Goal: Information Seeking & Learning: Learn about a topic

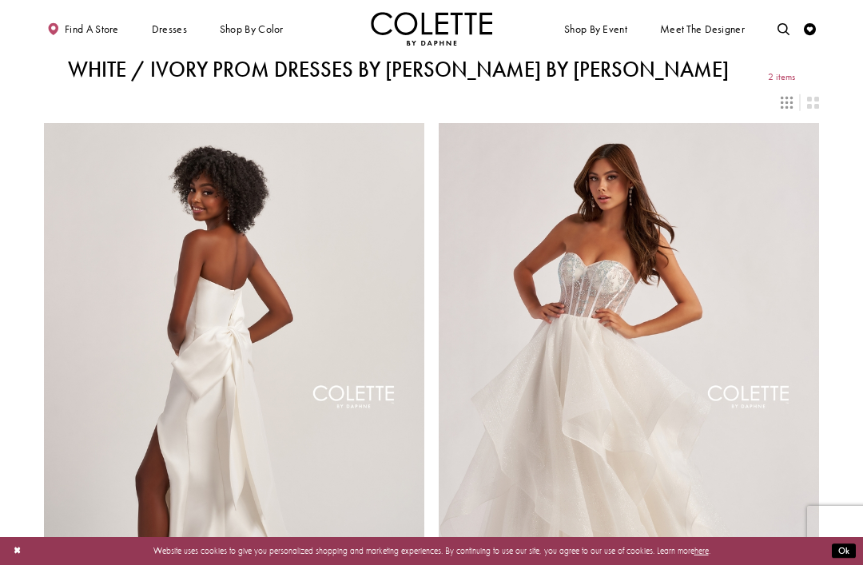
click at [0, 0] on span "PROM DRESSES" at bounding box center [0, 0] width 0 height 0
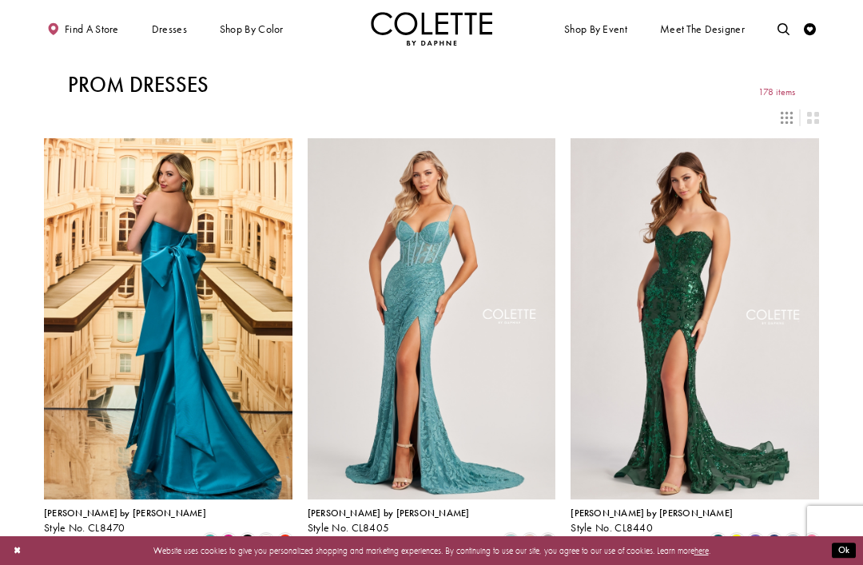
scroll to position [229, 0]
click at [774, 123] on div "Layout Controls" at bounding box center [786, 118] width 26 height 26
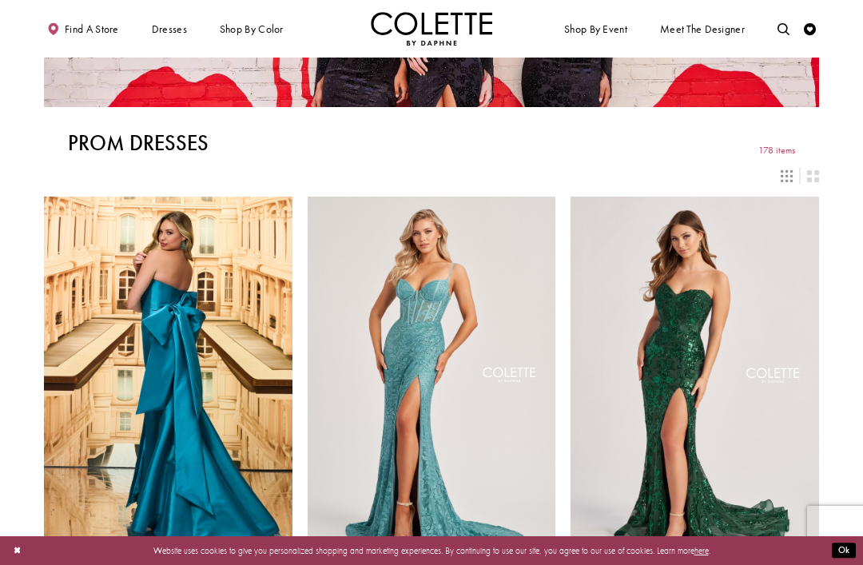
scroll to position [171, 0]
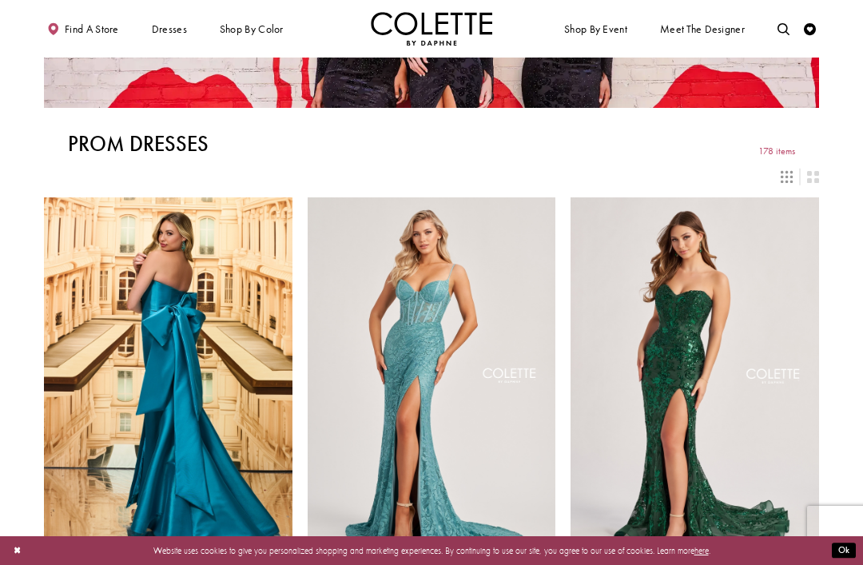
click at [0, 0] on div "Primary block" at bounding box center [0, 0] width 0 height 0
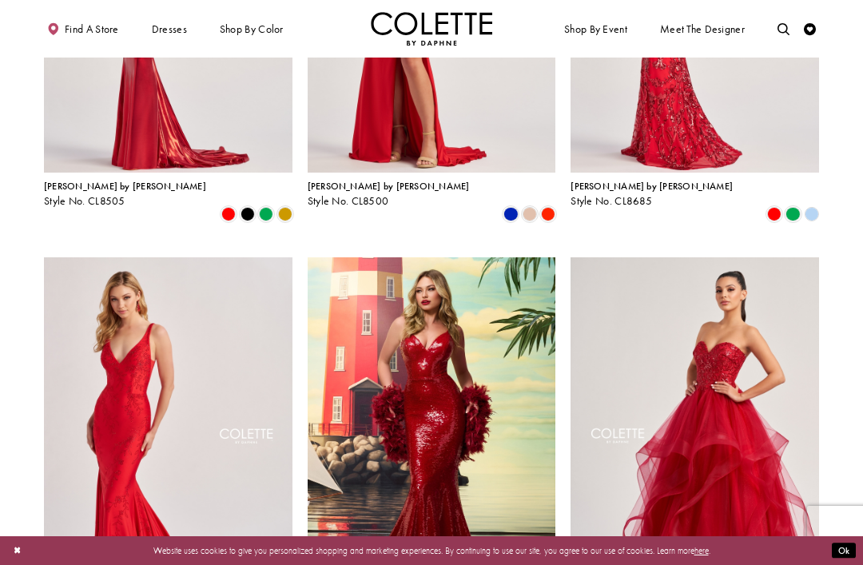
scroll to position [760, 0]
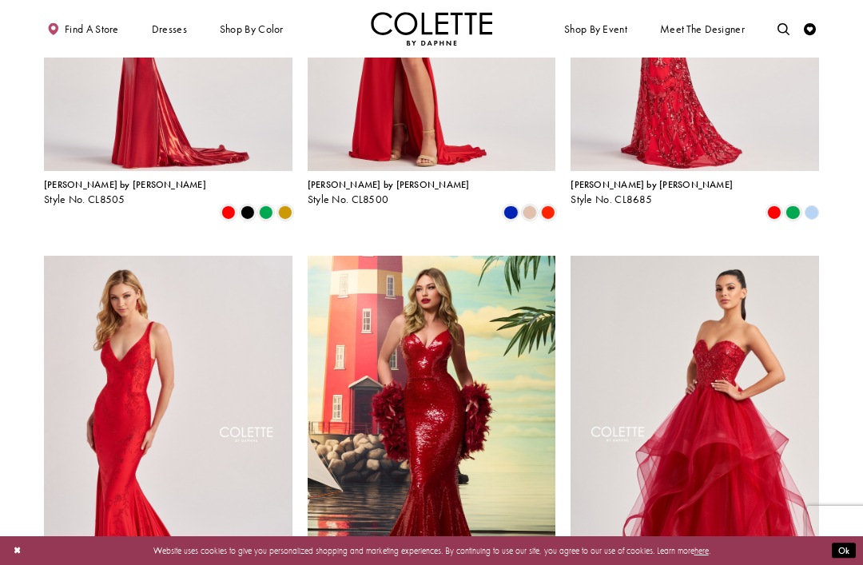
click at [0, 0] on div "Primary block" at bounding box center [0, 0] width 0 height 0
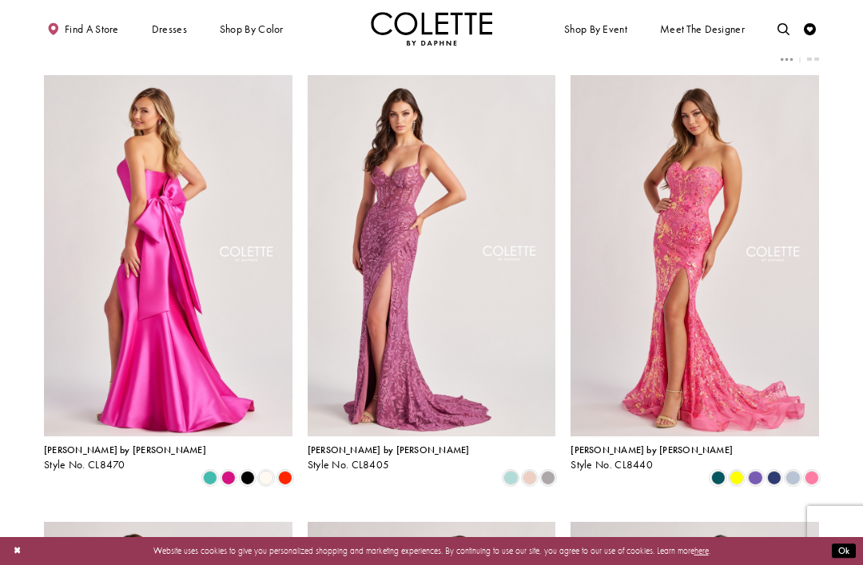
scroll to position [49, 0]
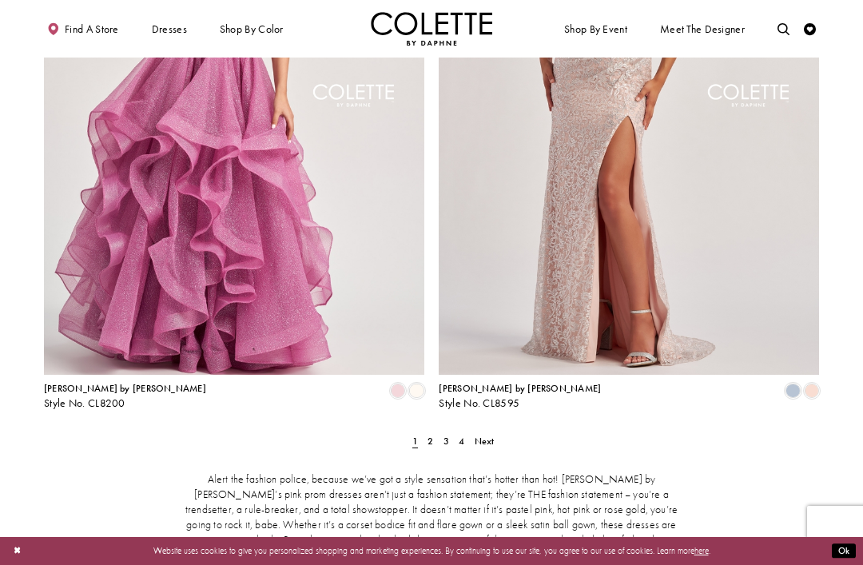
click at [478, 434] on span "Next" at bounding box center [484, 440] width 20 height 13
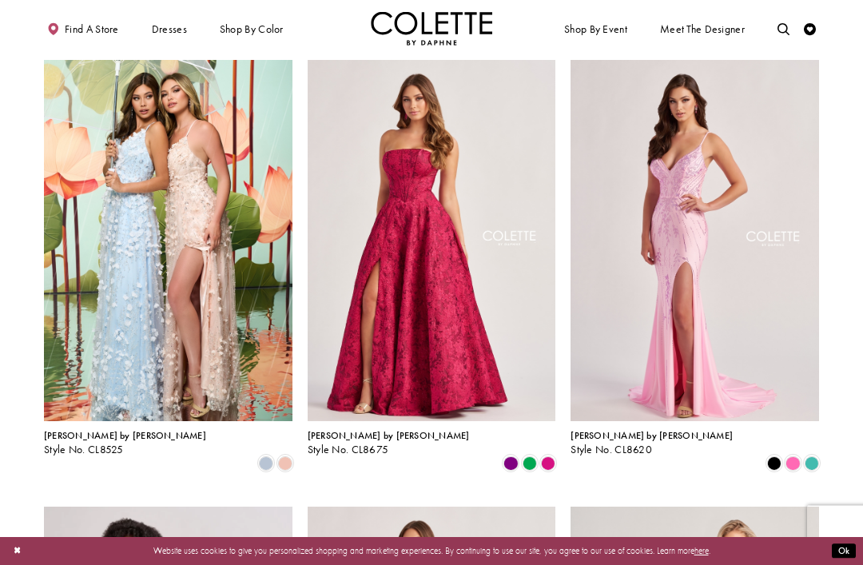
scroll to position [942, 0]
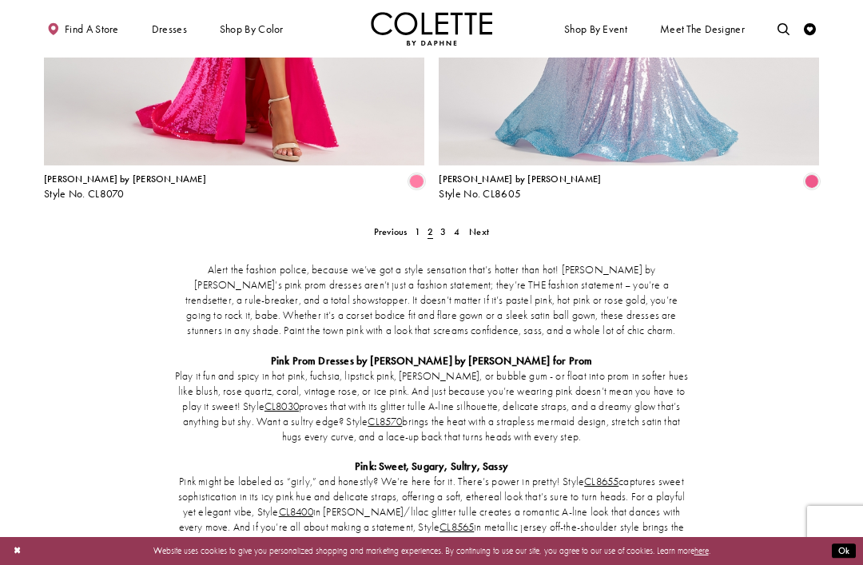
click at [492, 223] on link "Next" at bounding box center [479, 232] width 27 height 18
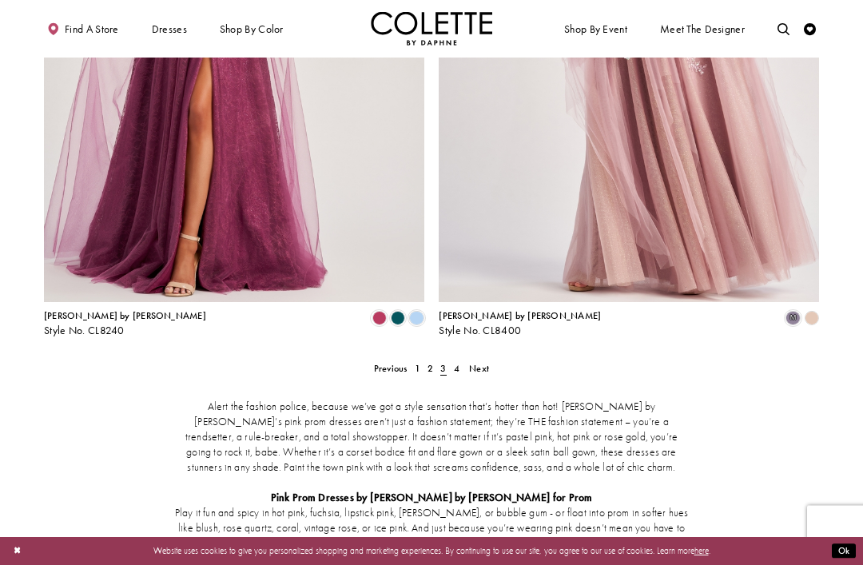
scroll to position [2180, 0]
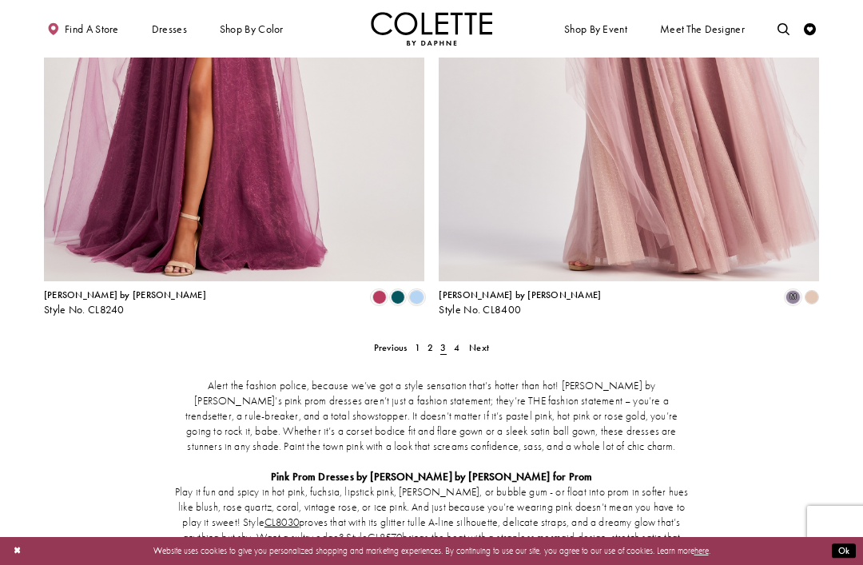
click at [488, 339] on link "Next" at bounding box center [479, 348] width 27 height 18
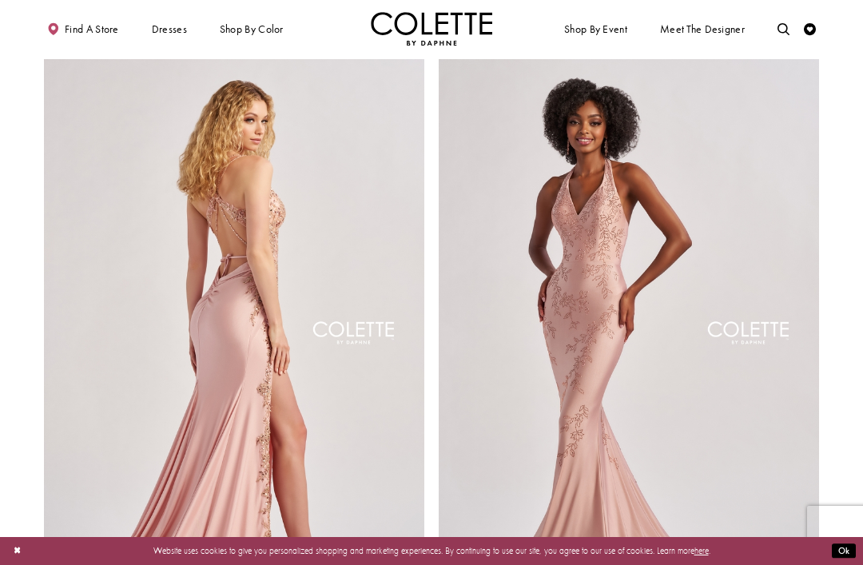
scroll to position [63, 0]
click at [0, 0] on div "Primary block" at bounding box center [0, 0] width 0 height 0
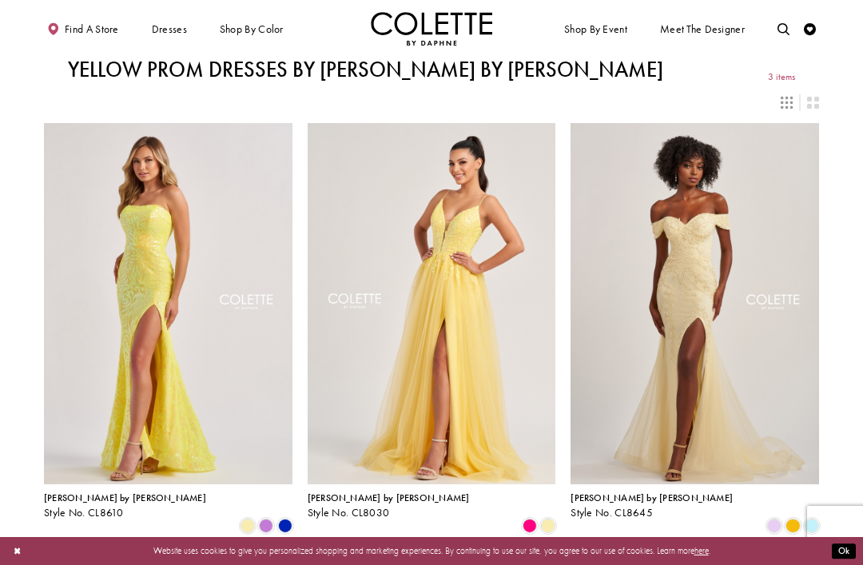
click at [0, 0] on div "Primary block" at bounding box center [0, 0] width 0 height 0
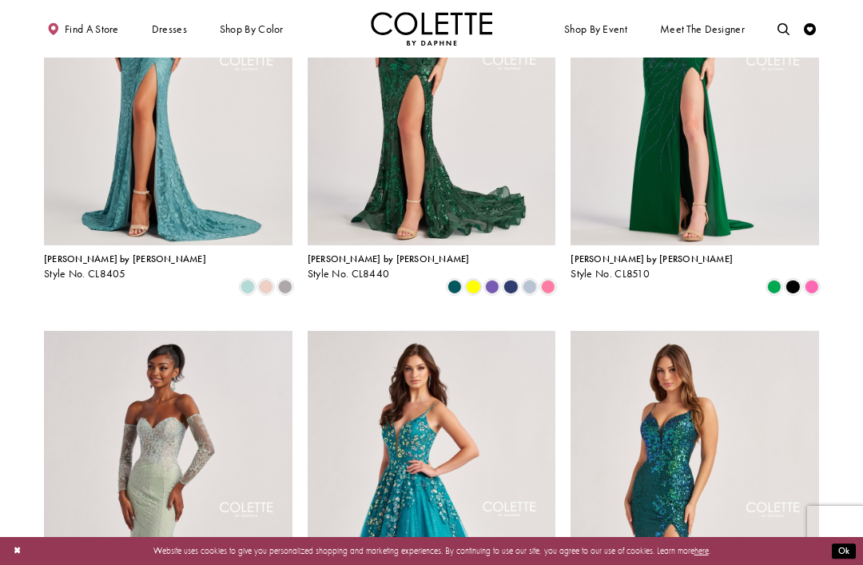
scroll to position [253, 0]
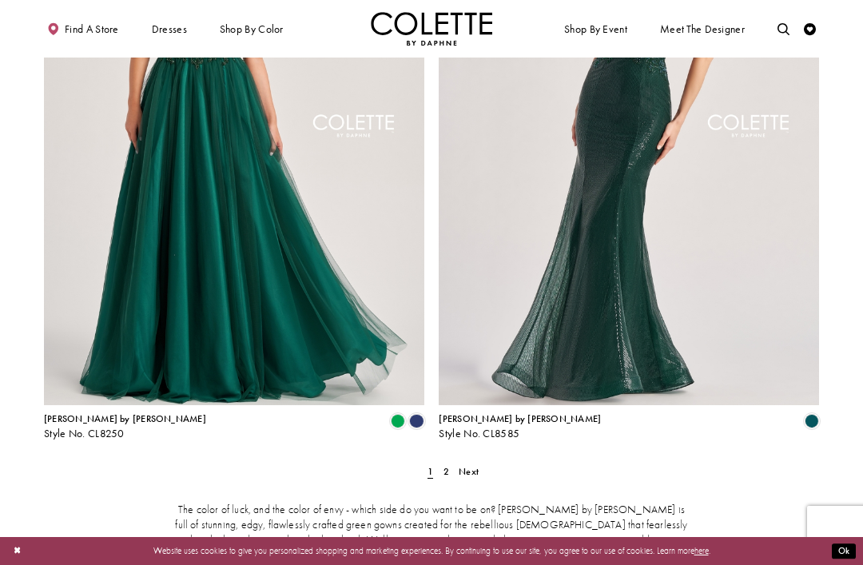
scroll to position [2065, 0]
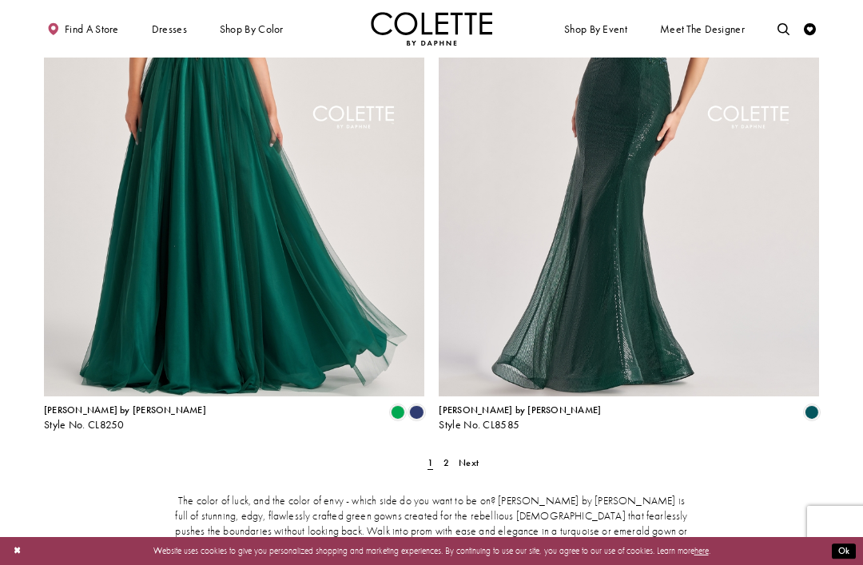
click at [471, 456] on span "Next" at bounding box center [468, 462] width 20 height 13
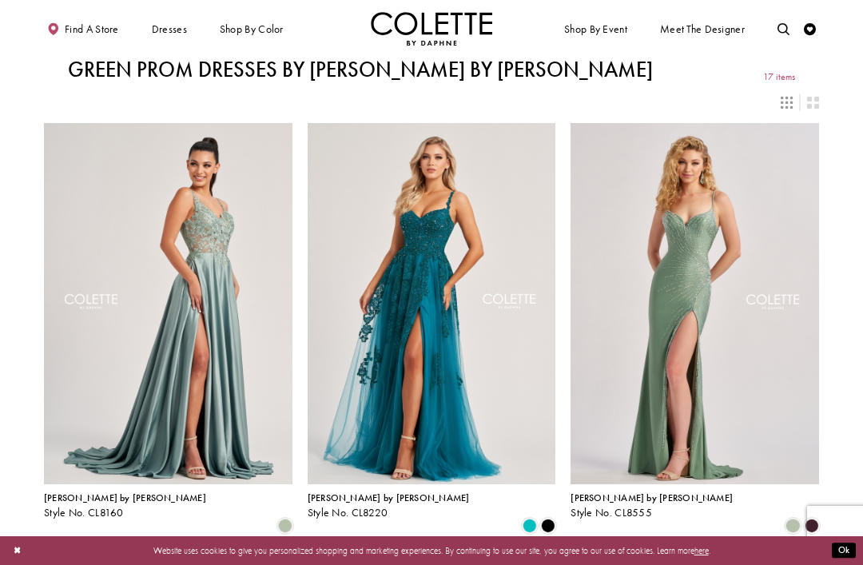
click at [0, 0] on div "Primary block" at bounding box center [0, 0] width 0 height 0
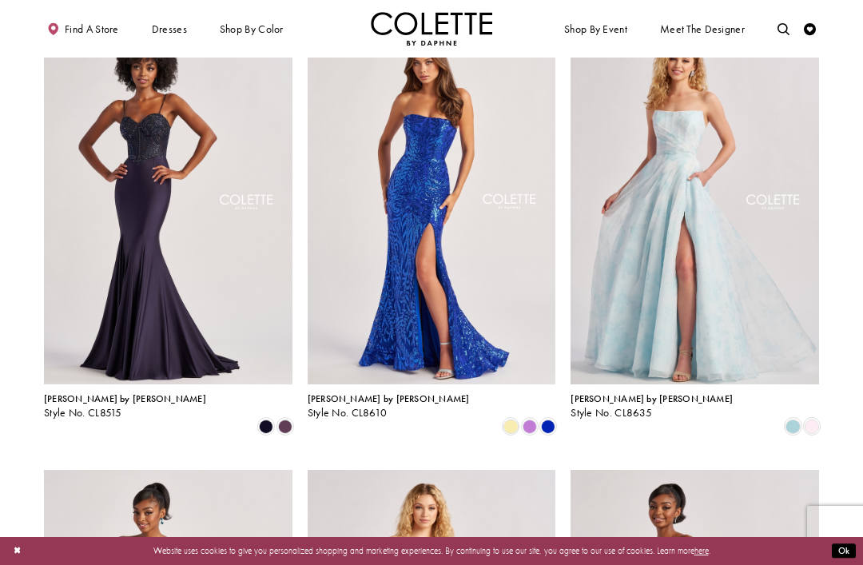
scroll to position [969, 0]
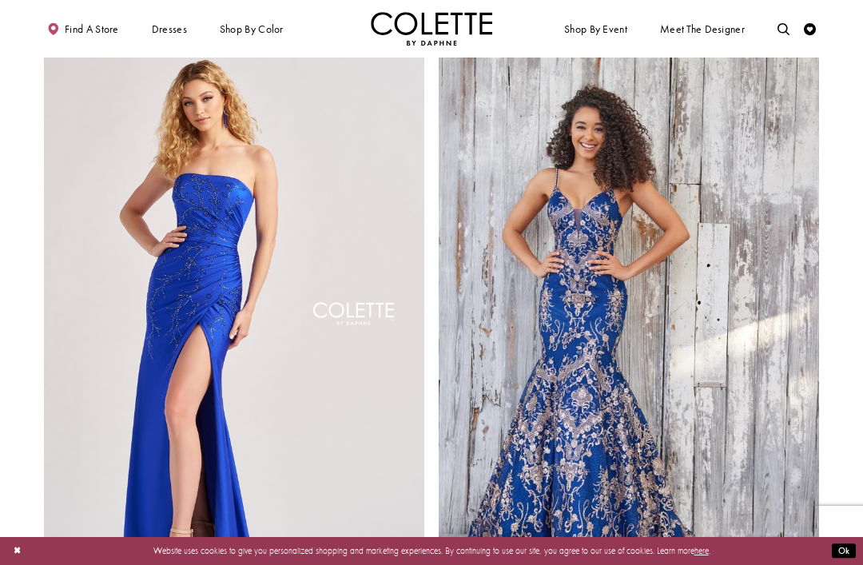
scroll to position [1869, 0]
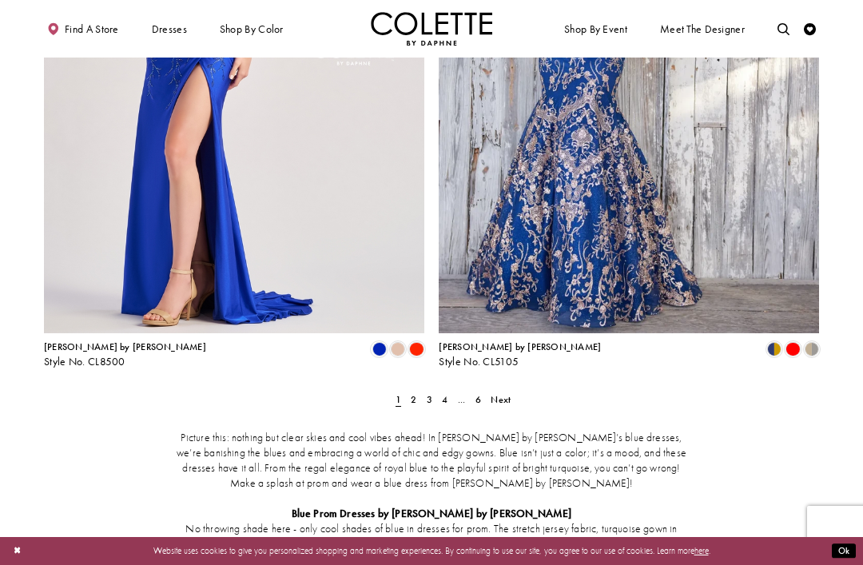
click at [507, 393] on span "Next" at bounding box center [500, 399] width 20 height 13
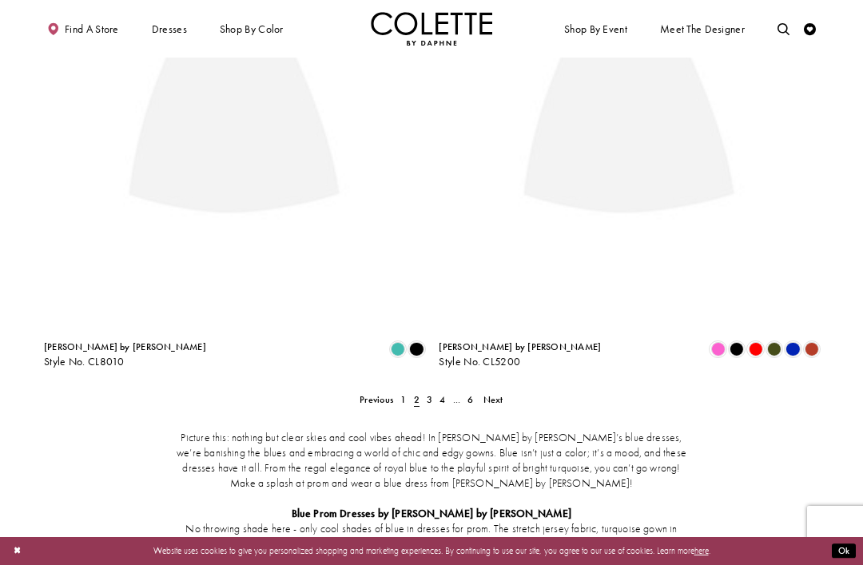
scroll to position [65, 0]
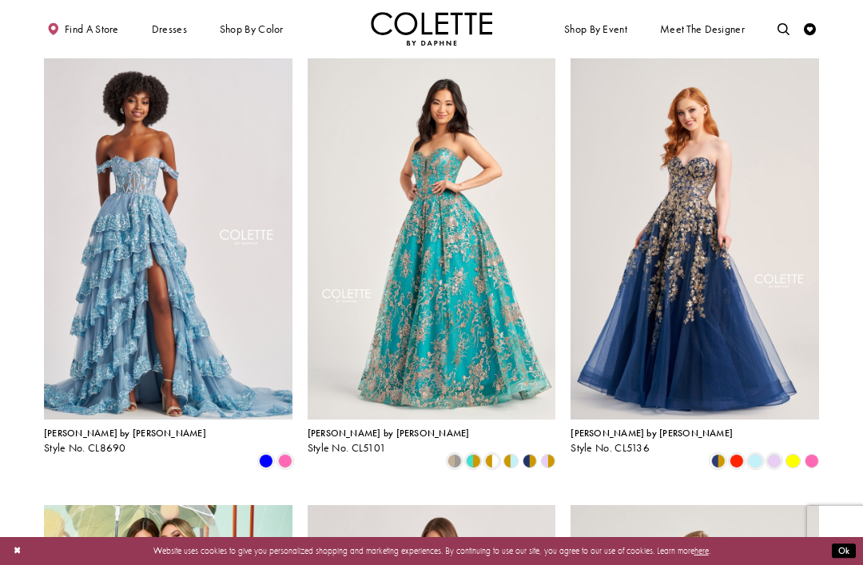
click at [506, 452] on polygon "Product List" at bounding box center [506, 461] width 9 height 18
click at [450, 451] on div "Product List" at bounding box center [454, 460] width 18 height 18
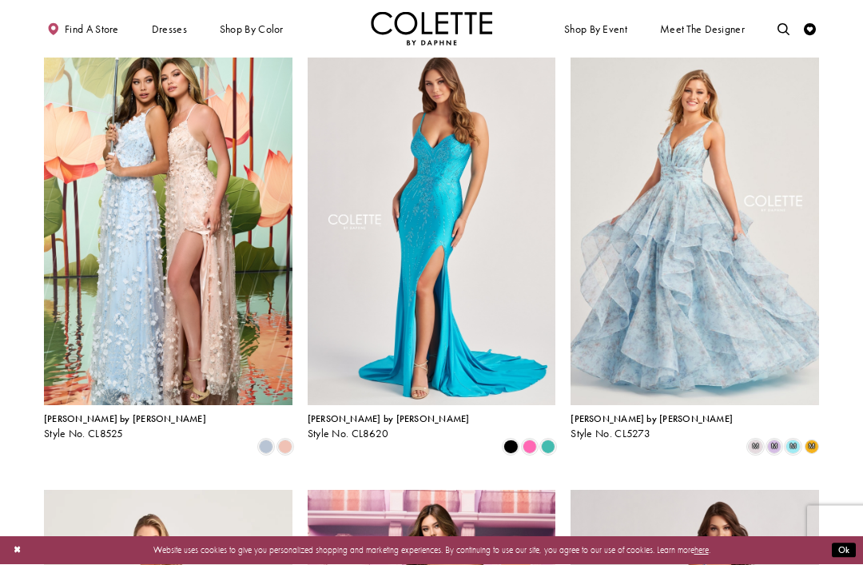
scroll to position [526, 0]
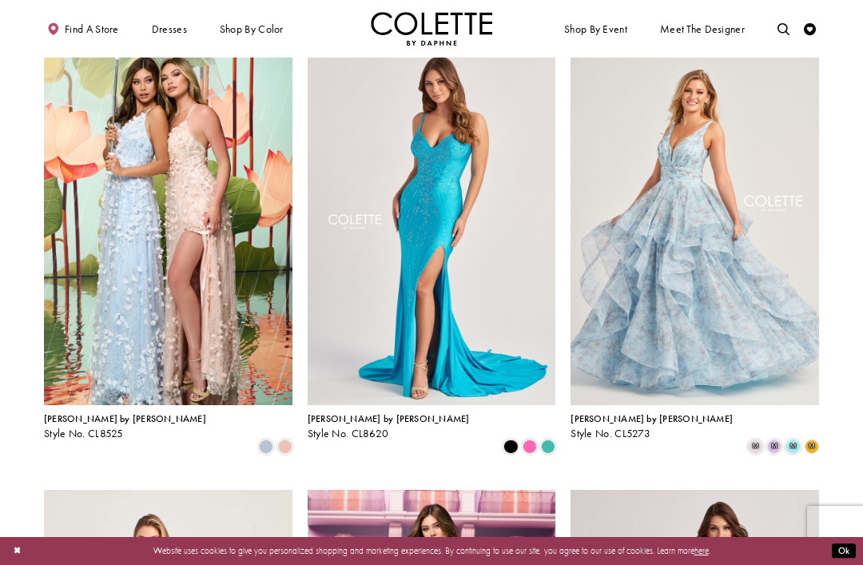
click at [807, 437] on polygon "Product List" at bounding box center [811, 446] width 18 height 18
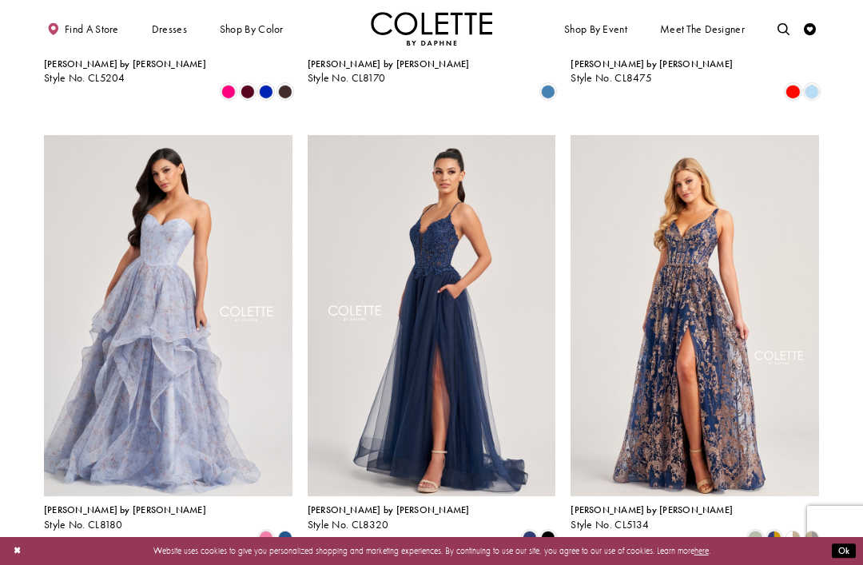
scroll to position [1329, 0]
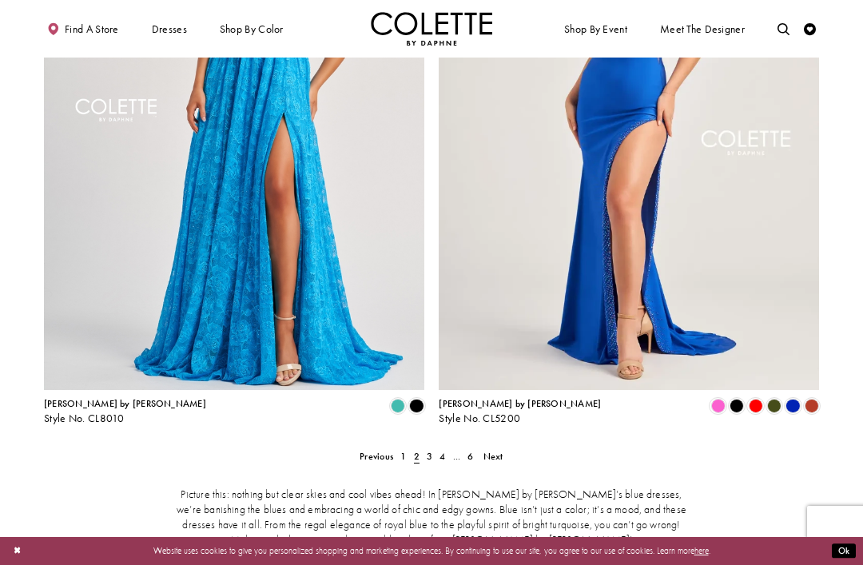
click at [498, 450] on span "Next" at bounding box center [493, 456] width 20 height 13
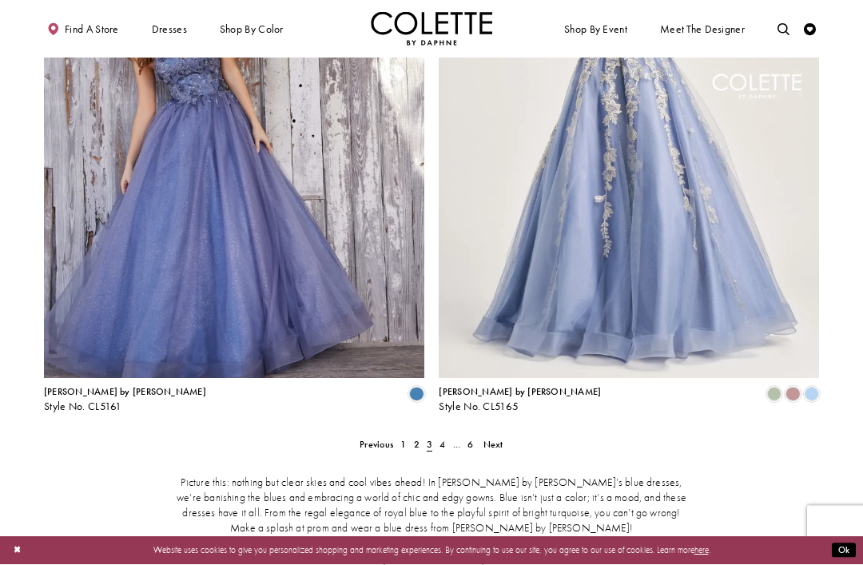
scroll to position [2091, 0]
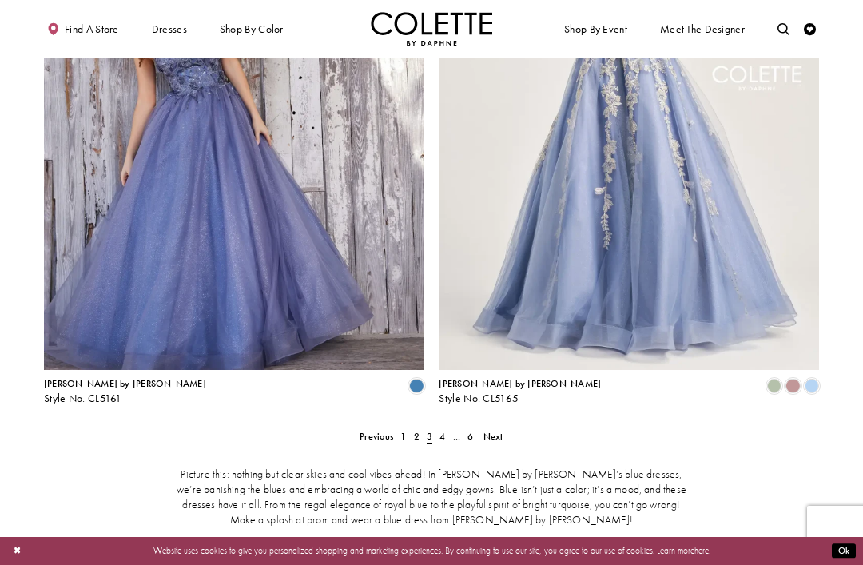
click at [490, 430] on span "Next" at bounding box center [493, 436] width 20 height 13
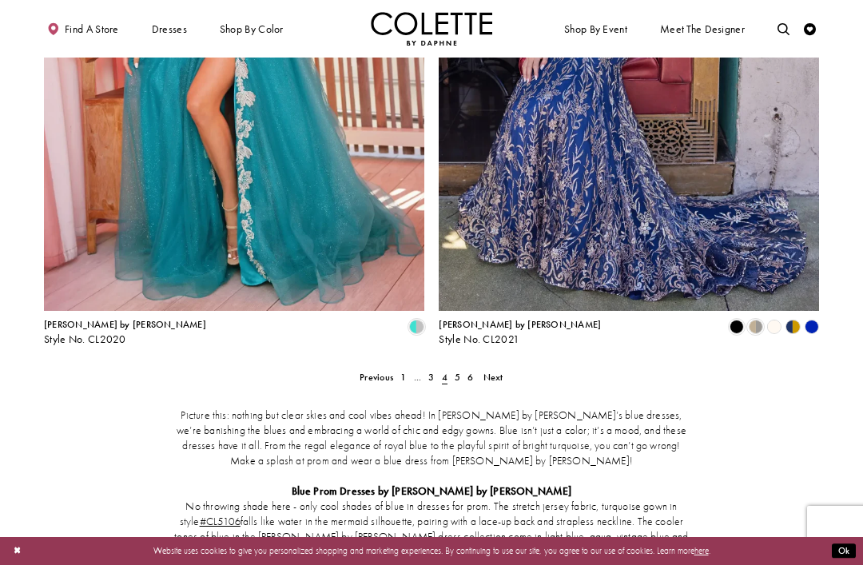
scroll to position [2149, 0]
click at [498, 371] on span "Next" at bounding box center [493, 377] width 20 height 13
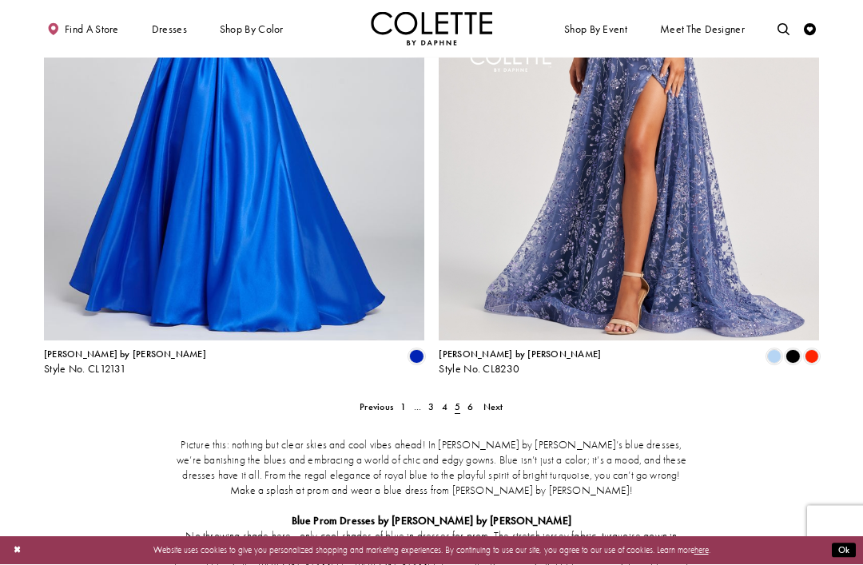
scroll to position [2120, 0]
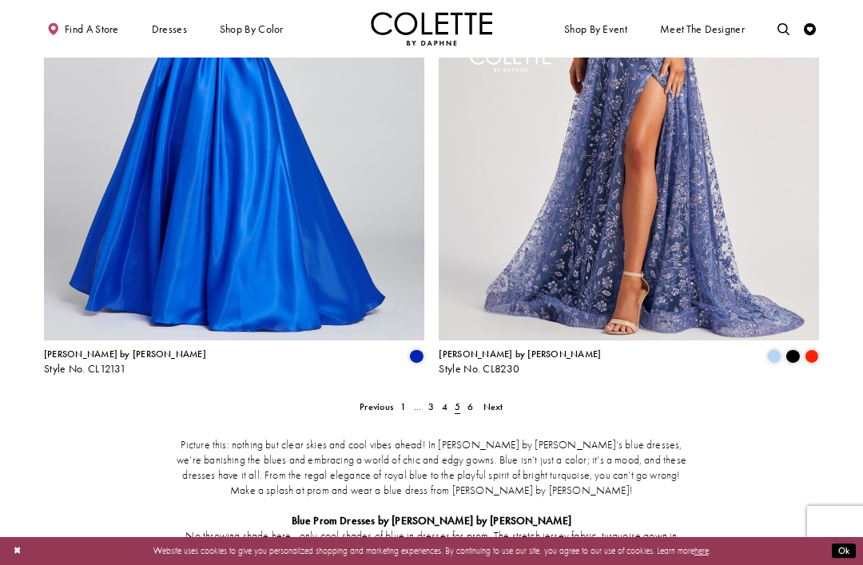
click at [494, 400] on span "Next" at bounding box center [493, 406] width 20 height 13
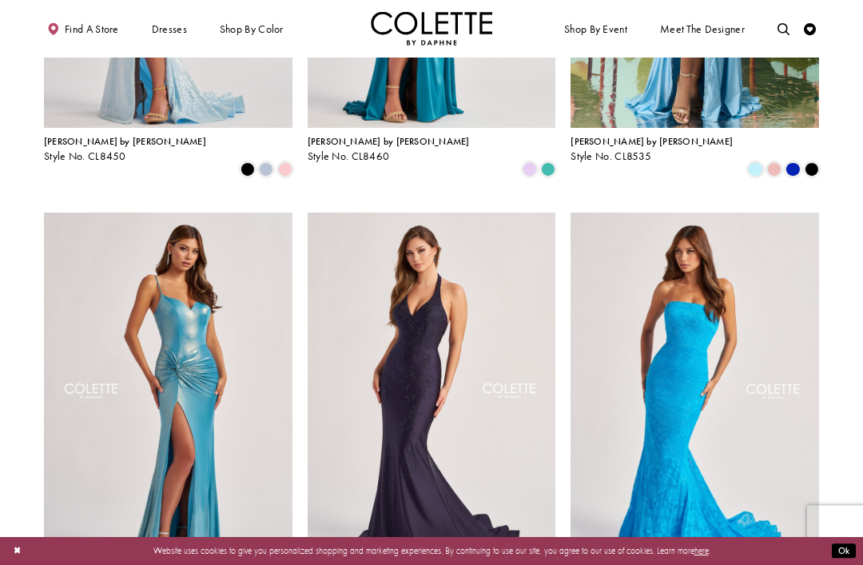
scroll to position [803, 0]
click at [0, 0] on div "Primary block" at bounding box center [0, 0] width 0 height 0
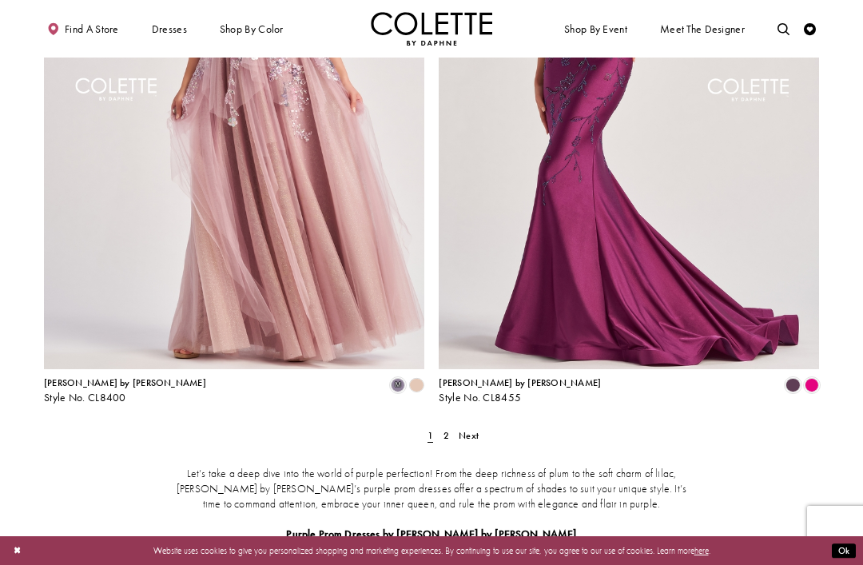
scroll to position [2094, 0]
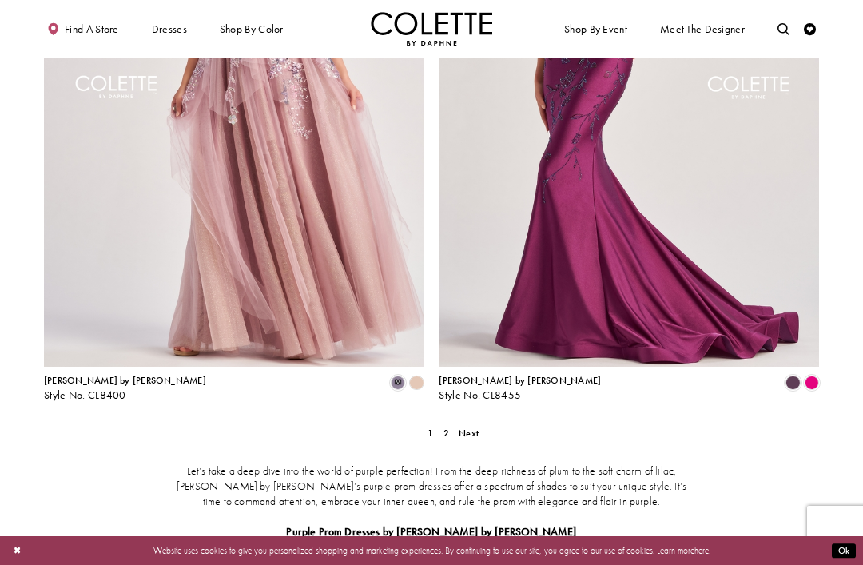
click at [474, 426] on span "Next" at bounding box center [468, 432] width 20 height 13
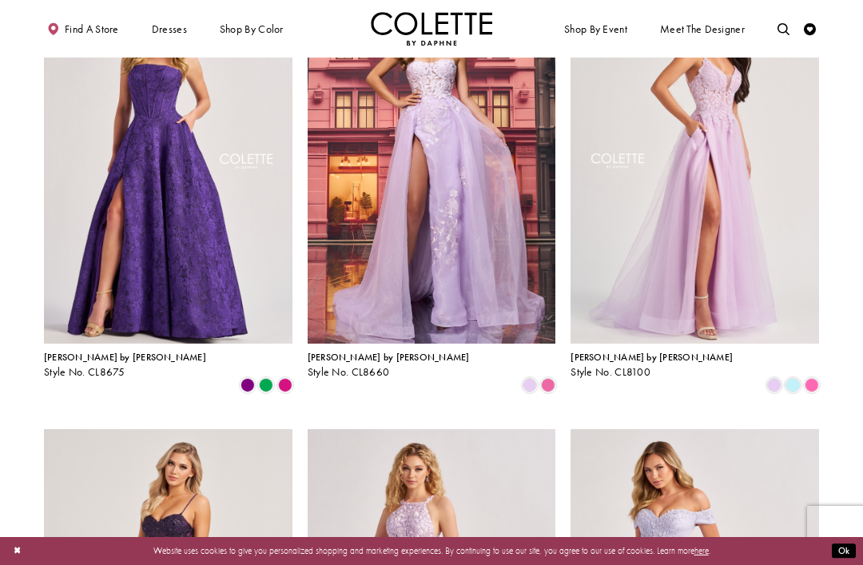
scroll to position [121, 0]
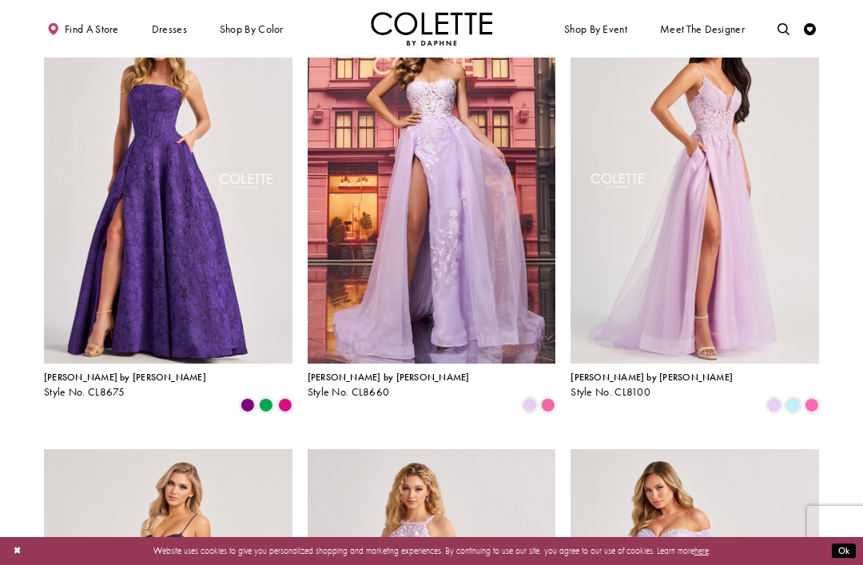
click at [0, 0] on div "Primary block" at bounding box center [0, 0] width 0 height 0
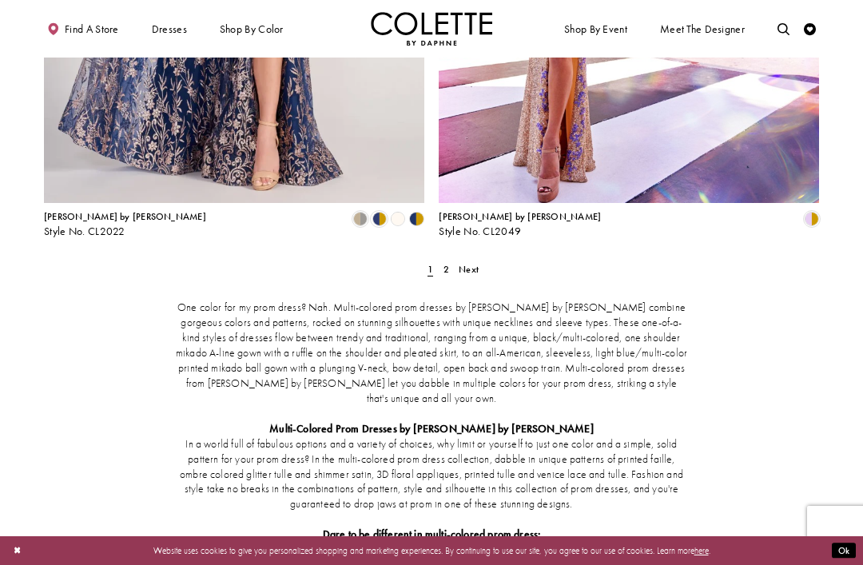
click at [478, 263] on span "Next" at bounding box center [468, 269] width 20 height 13
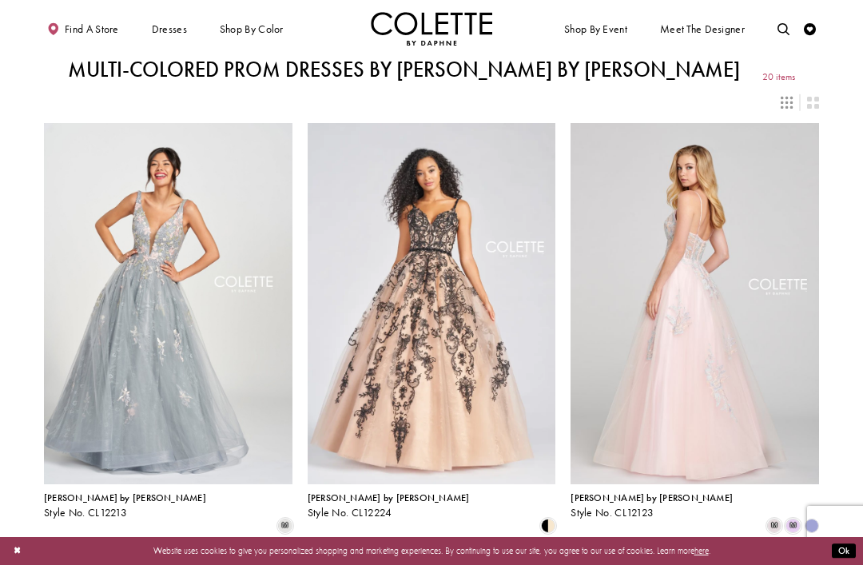
click at [0, 0] on div "Primary block" at bounding box center [0, 0] width 0 height 0
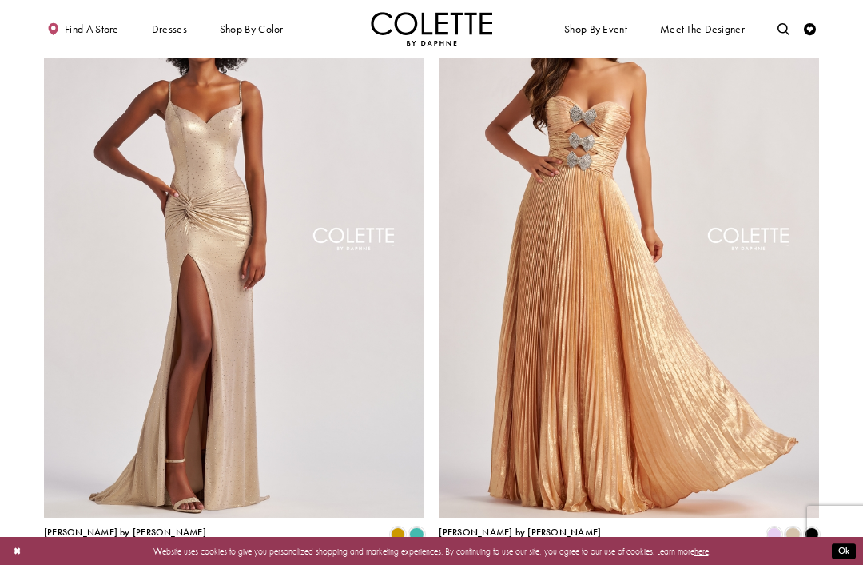
scroll to position [640, 0]
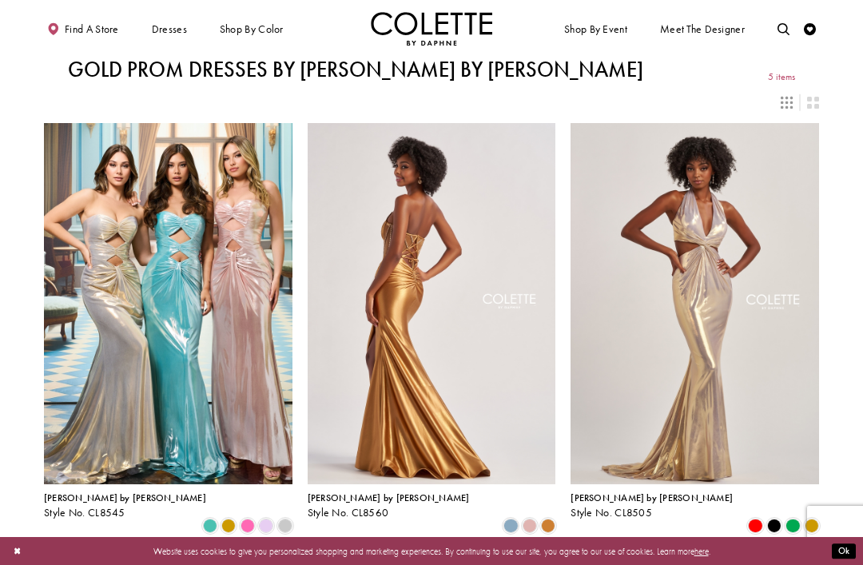
click at [0, 0] on div "Primary block" at bounding box center [0, 0] width 0 height 0
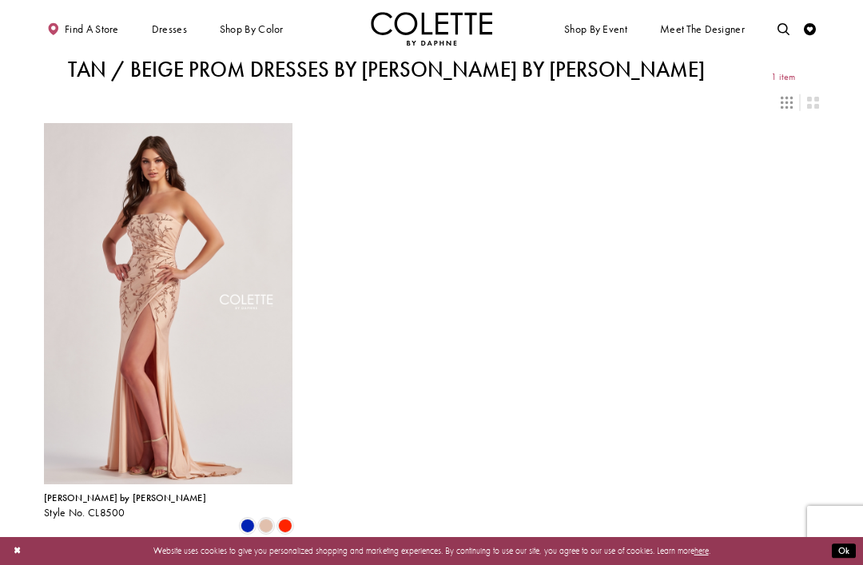
click at [0, 0] on div "Primary block" at bounding box center [0, 0] width 0 height 0
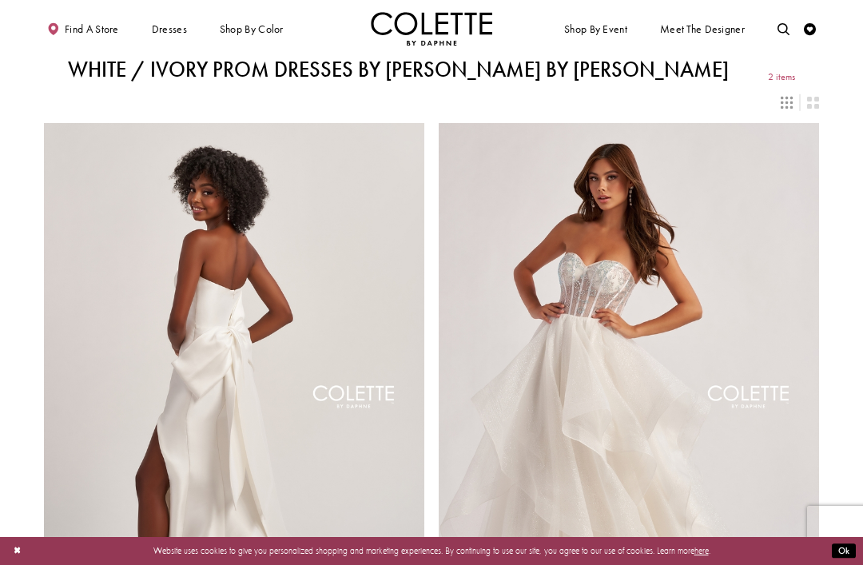
click at [0, 0] on div "Primary block" at bounding box center [0, 0] width 0 height 0
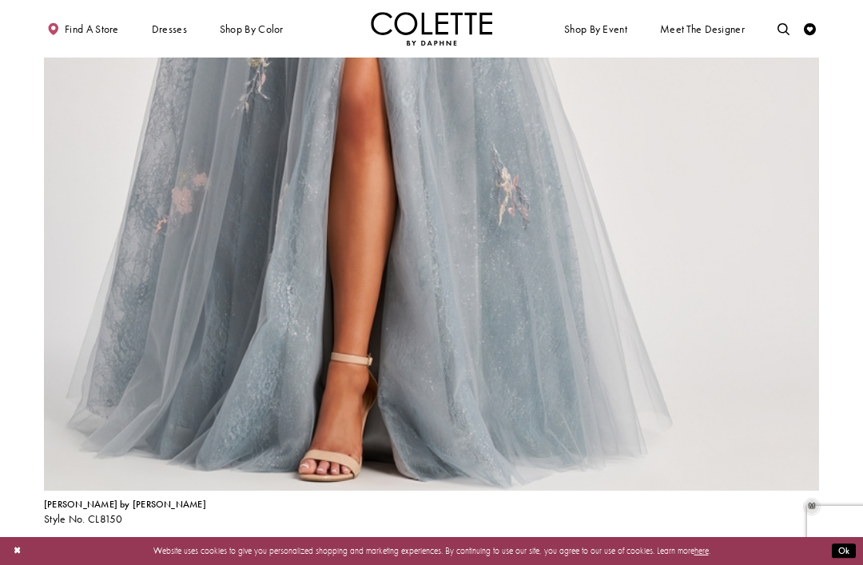
scroll to position [1184, 0]
